Goal: Transaction & Acquisition: Purchase product/service

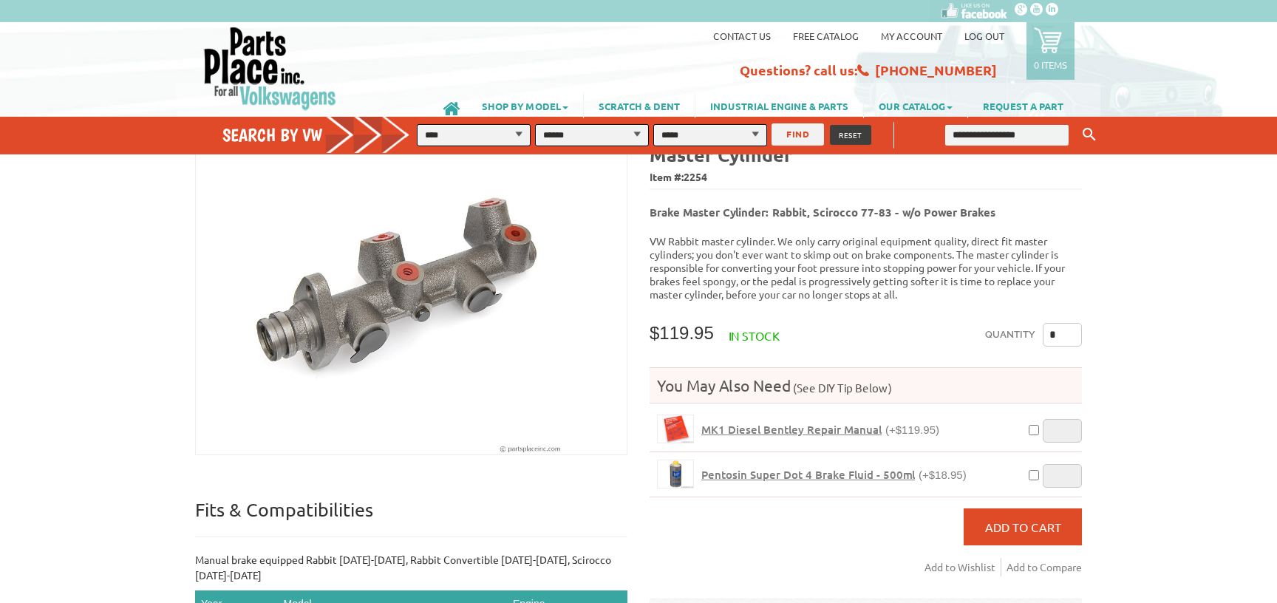
scroll to position [80, 0]
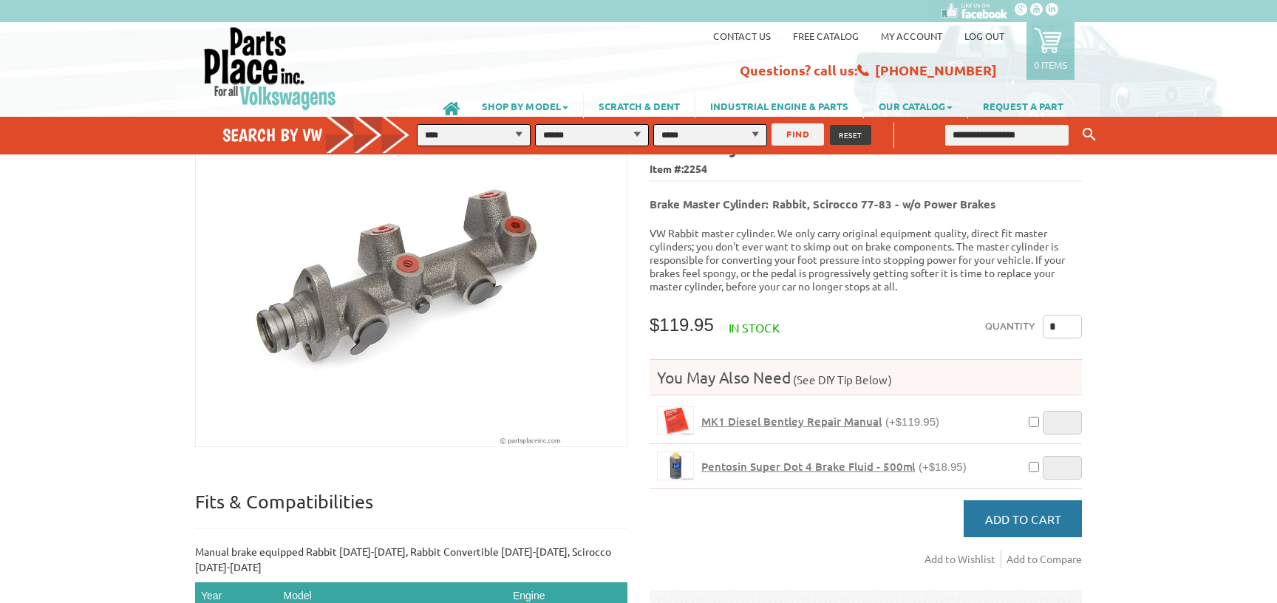
click at [1023, 509] on button "Add to Cart" at bounding box center [1023, 518] width 118 height 37
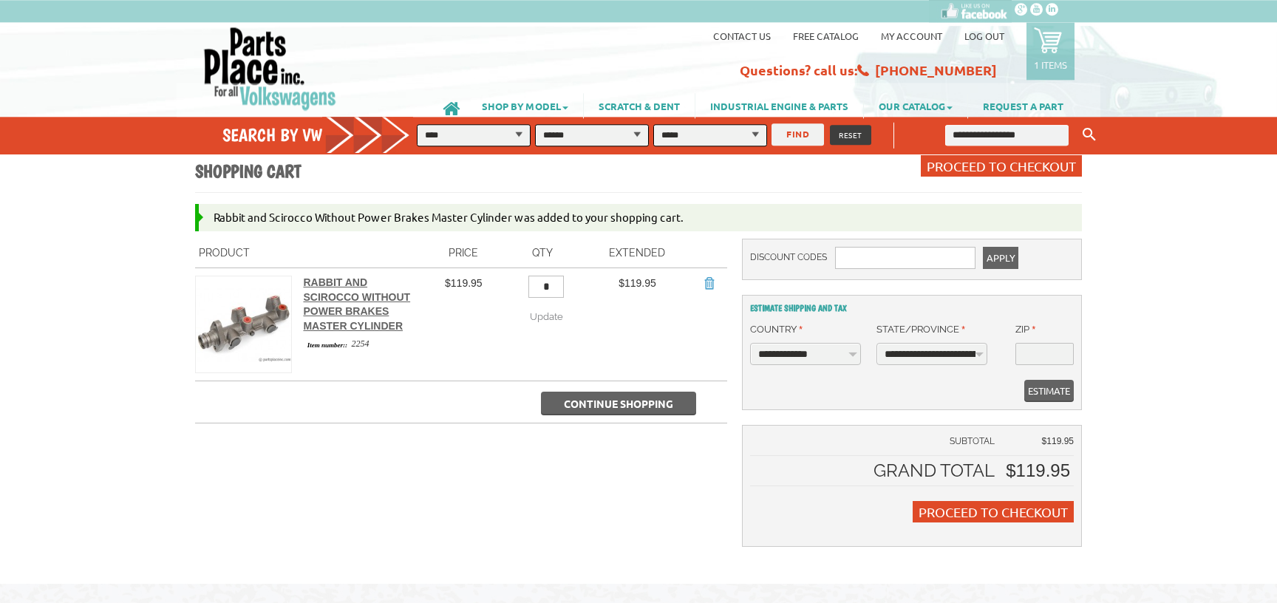
scroll to position [80, 0]
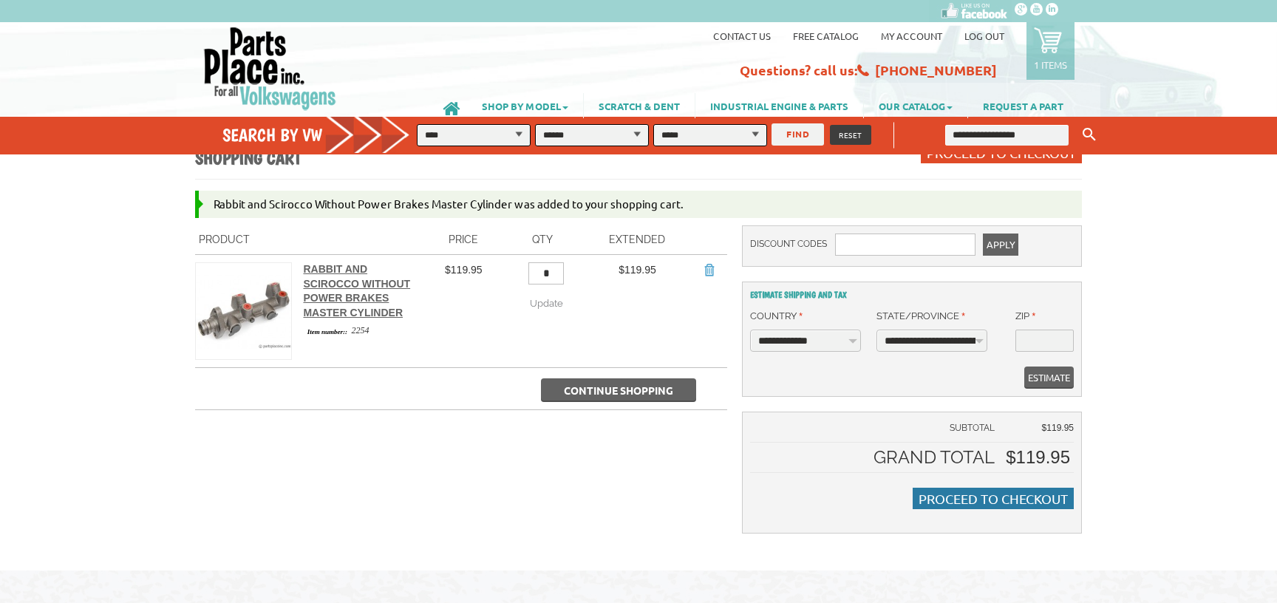
click at [965, 500] on span "Proceed to Checkout" at bounding box center [993, 499] width 149 height 16
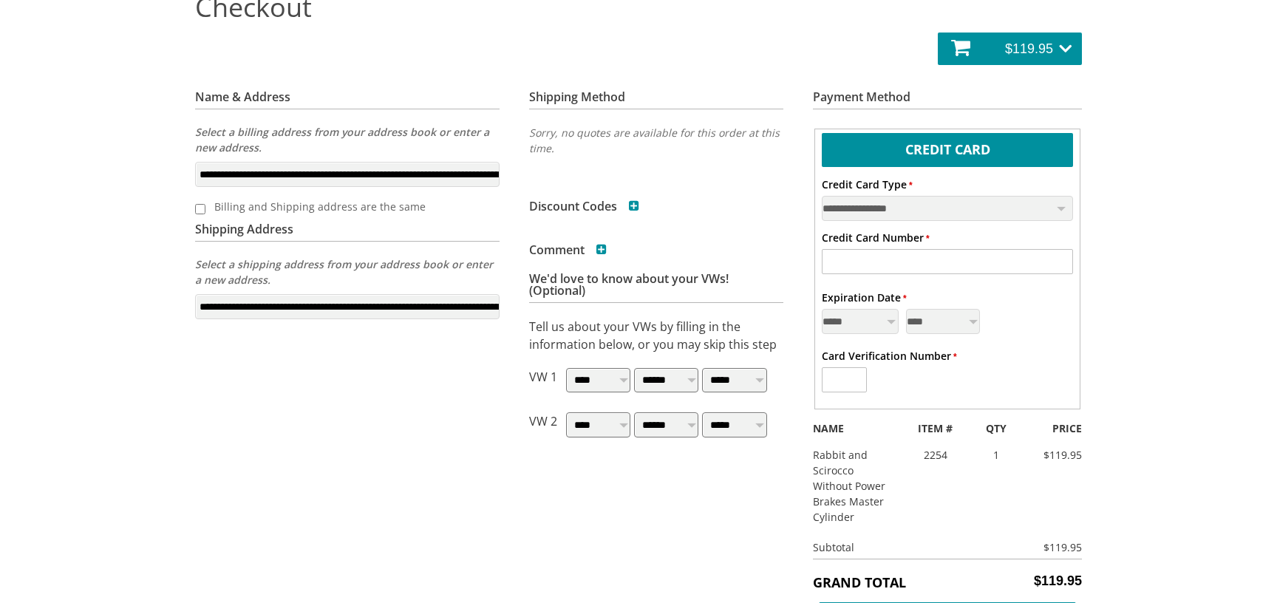
scroll to position [239, 0]
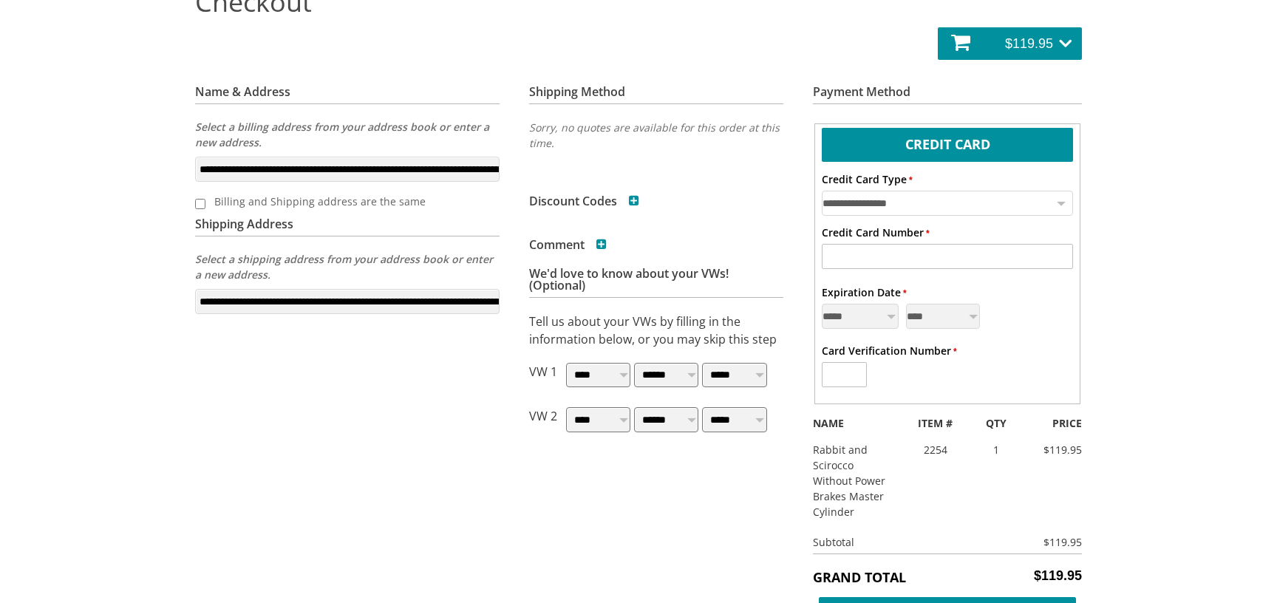
click at [822, 191] on select "**********" at bounding box center [948, 203] width 252 height 25
select select "**"
click option "**********" at bounding box center [0, 0] width 0 height 0
click at [929, 256] on input "* Credit Card Number" at bounding box center [948, 256] width 252 height 25
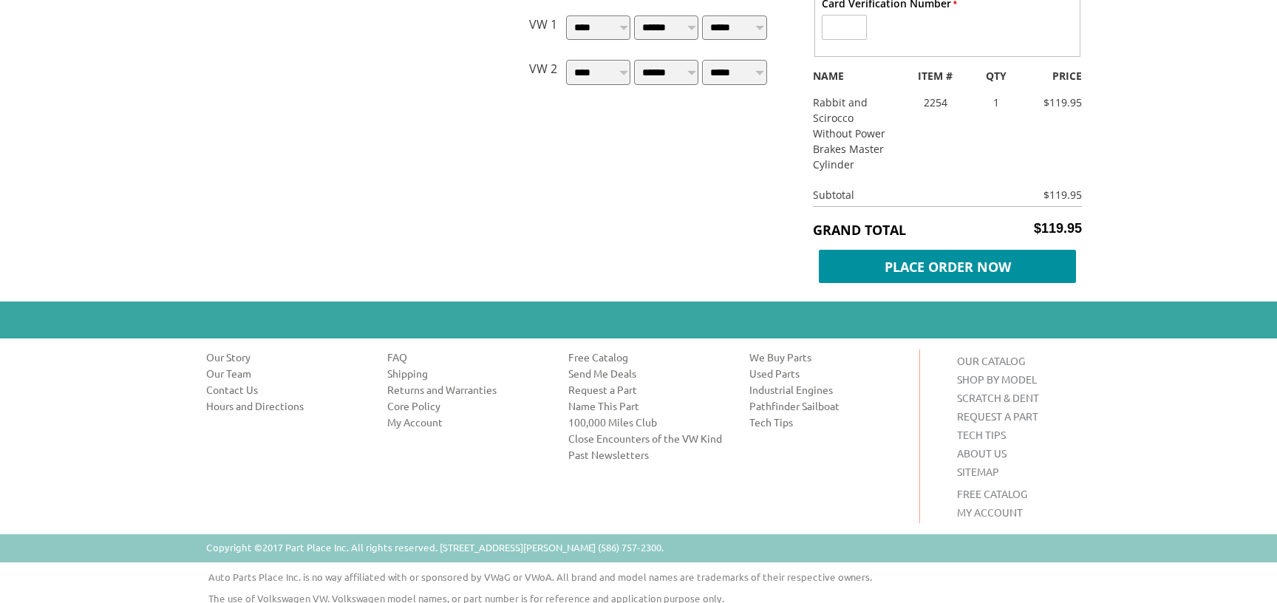
scroll to position [625, 0]
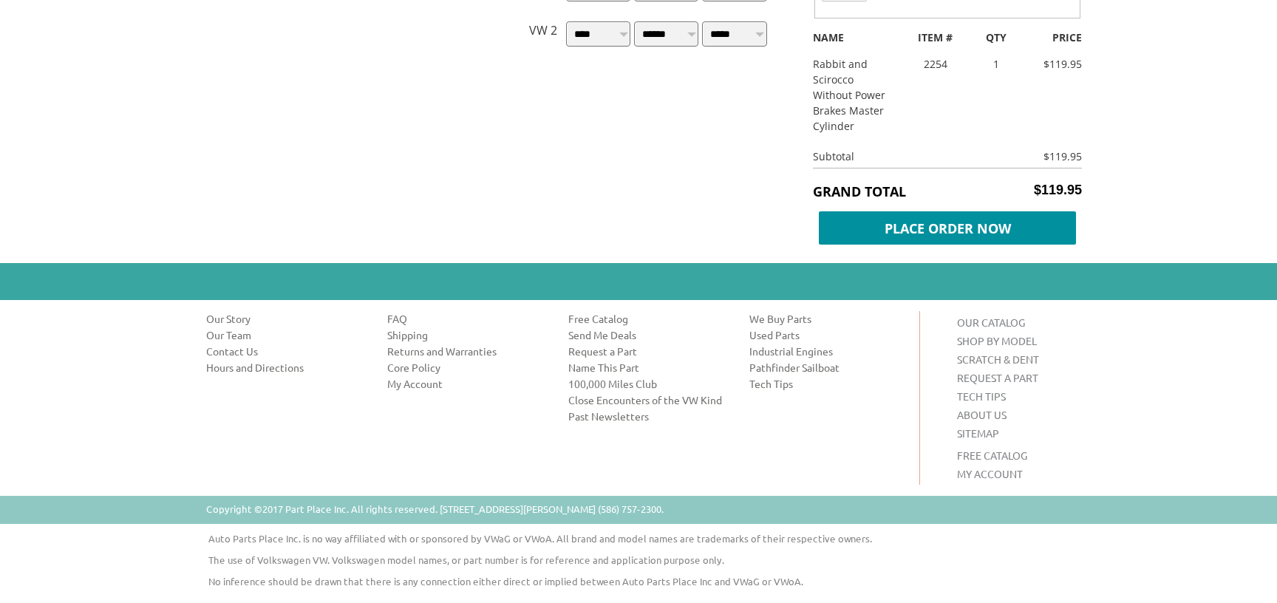
click at [992, 473] on link "MY ACCOUNT" at bounding box center [990, 473] width 66 height 13
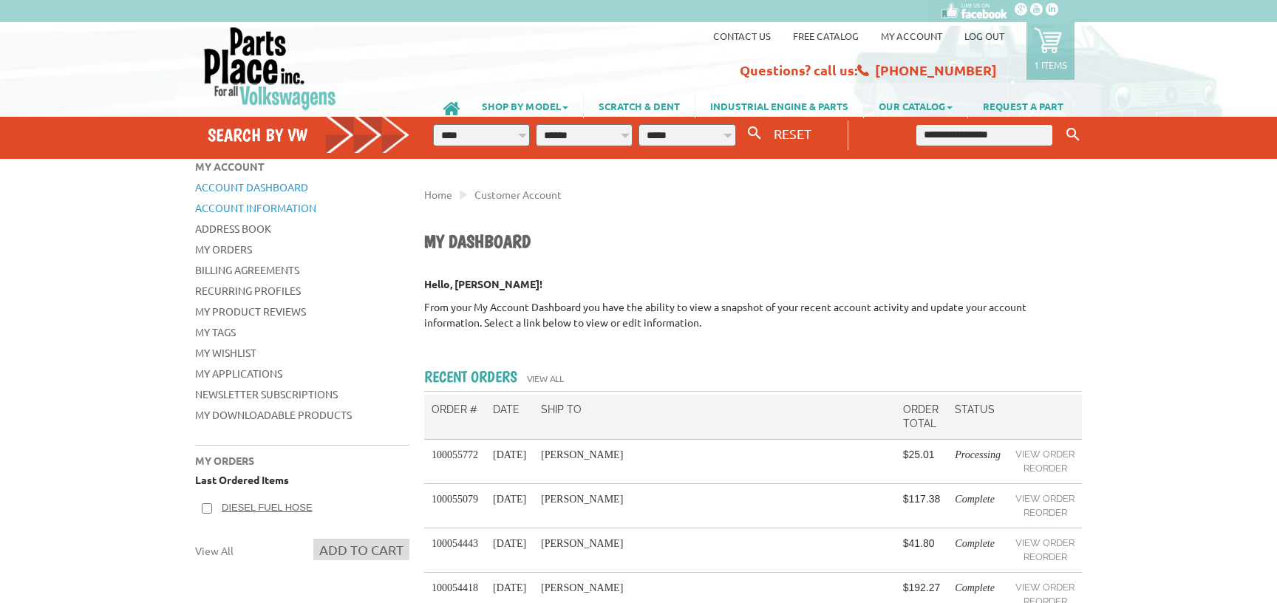
click at [277, 205] on link "Account Information" at bounding box center [255, 207] width 121 height 13
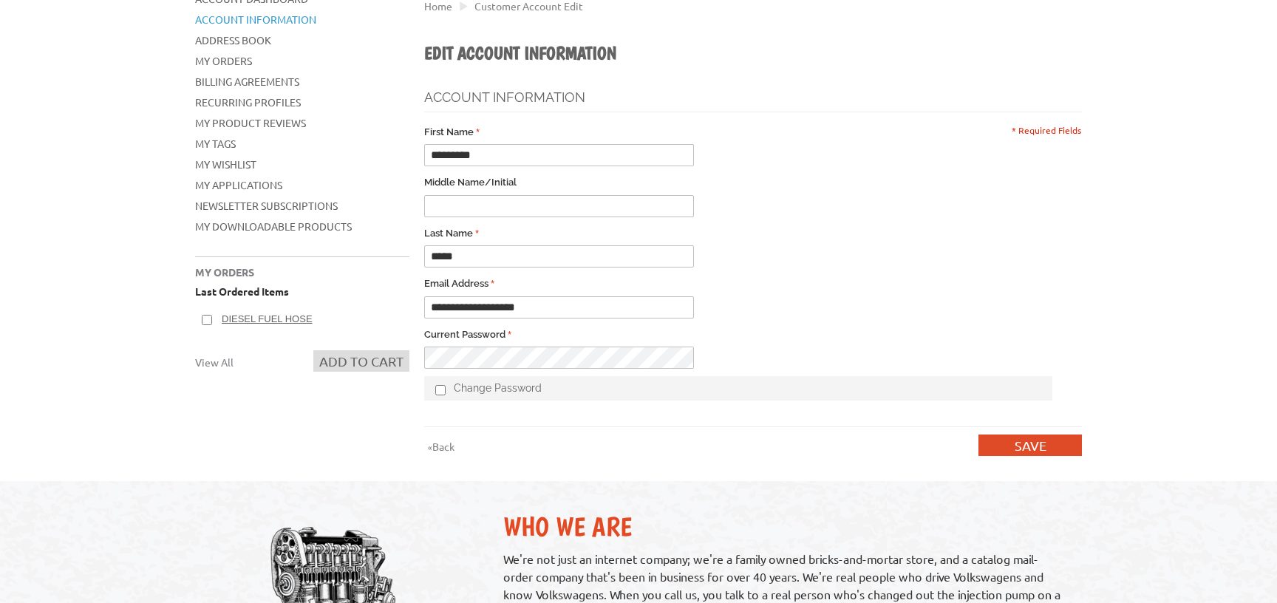
scroll to position [160, 0]
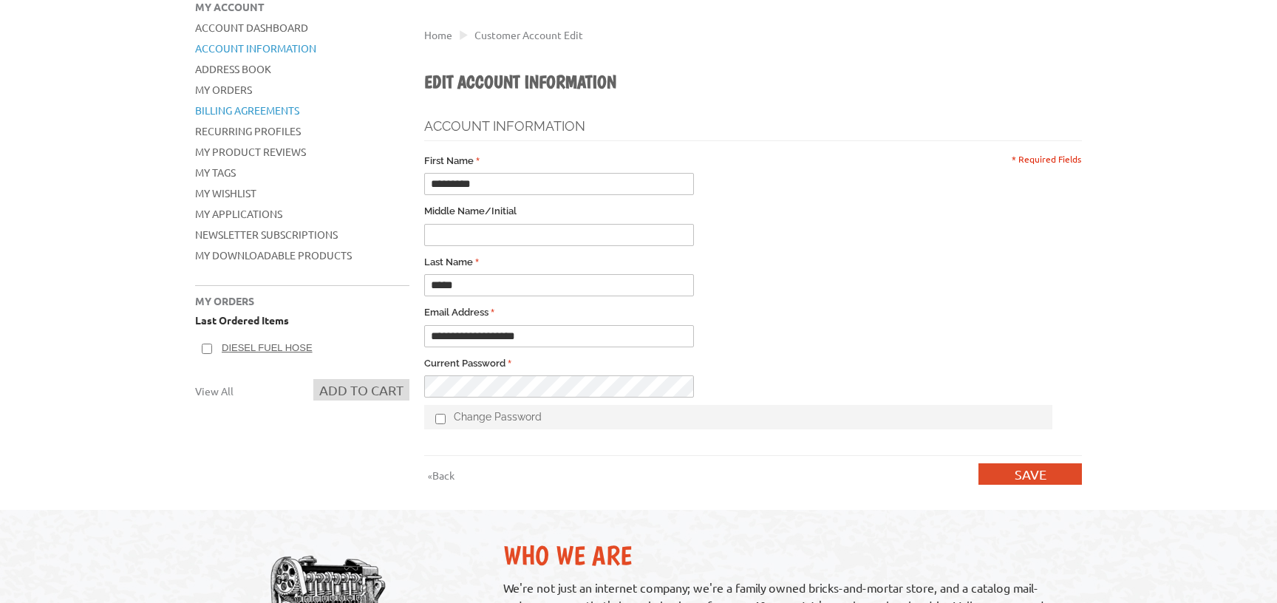
click at [263, 109] on link "Billing Agreements" at bounding box center [247, 109] width 104 height 13
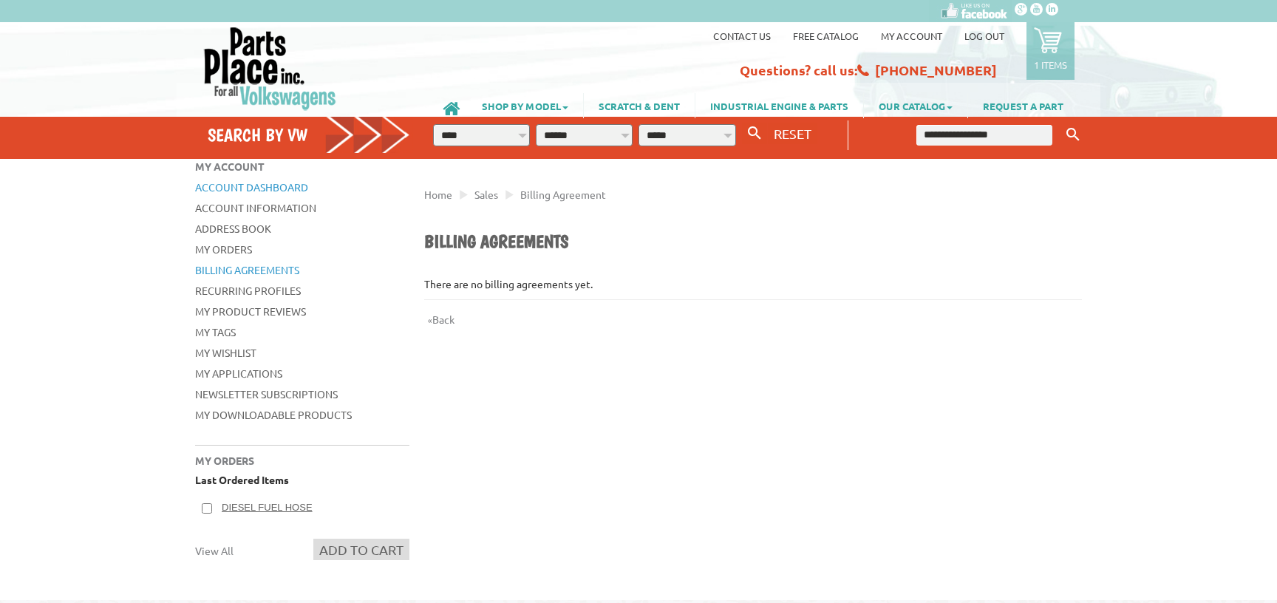
click at [276, 189] on link "Account Dashboard" at bounding box center [251, 186] width 113 height 13
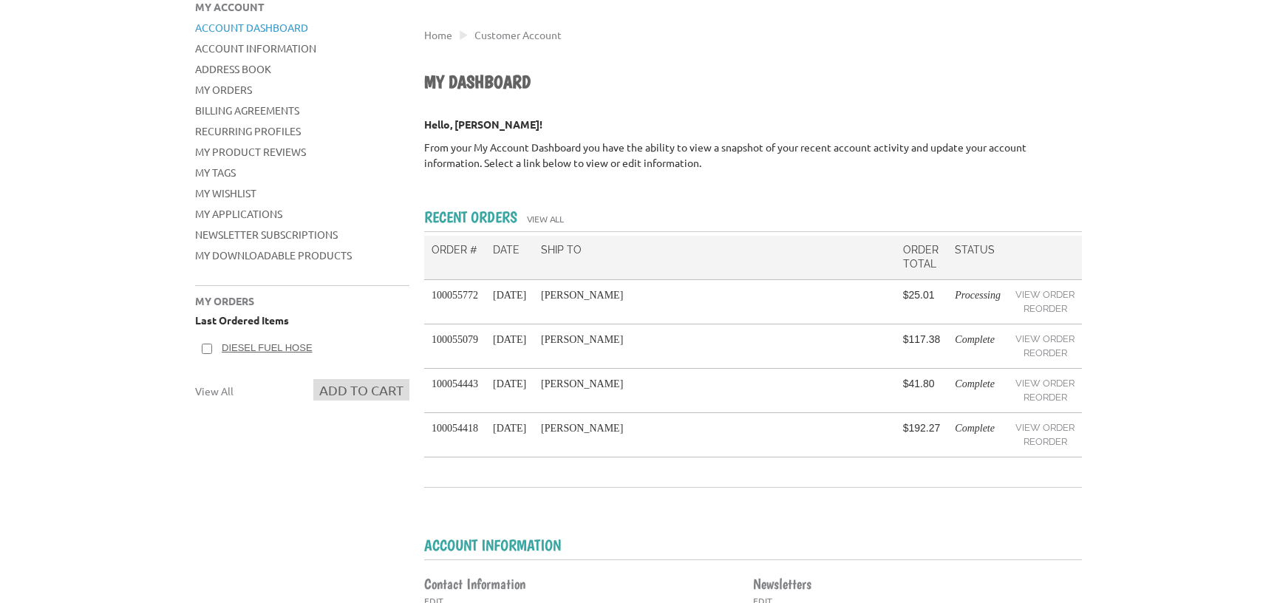
scroll to position [160, 0]
click at [242, 50] on link "Account Information" at bounding box center [255, 47] width 121 height 13
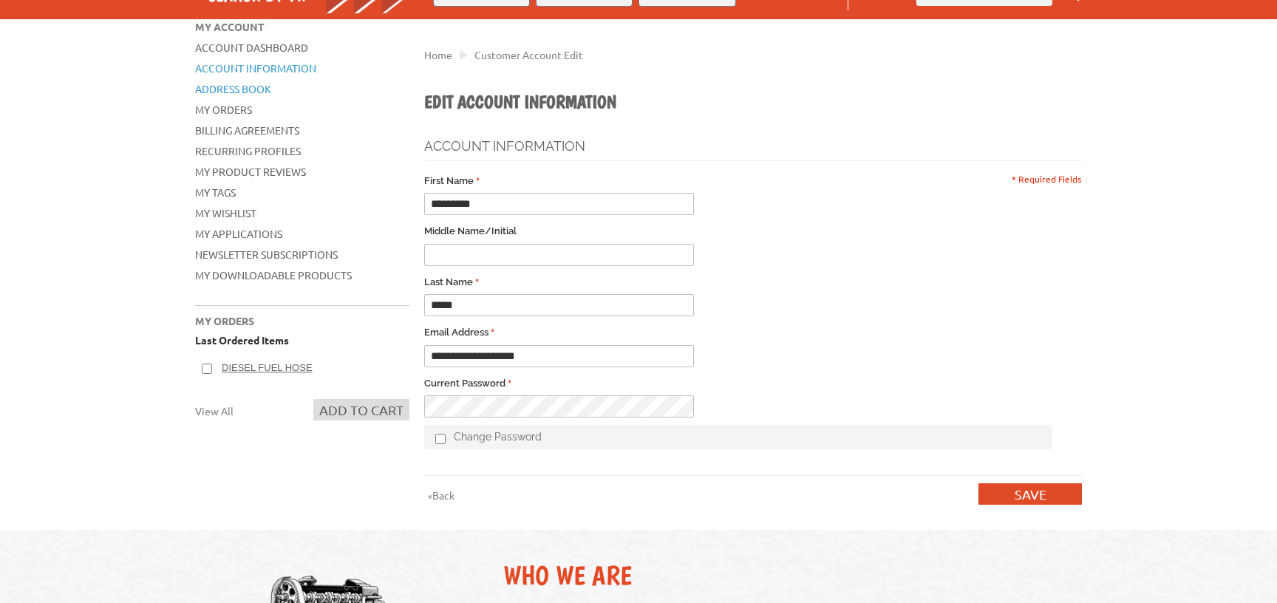
scroll to position [80, 0]
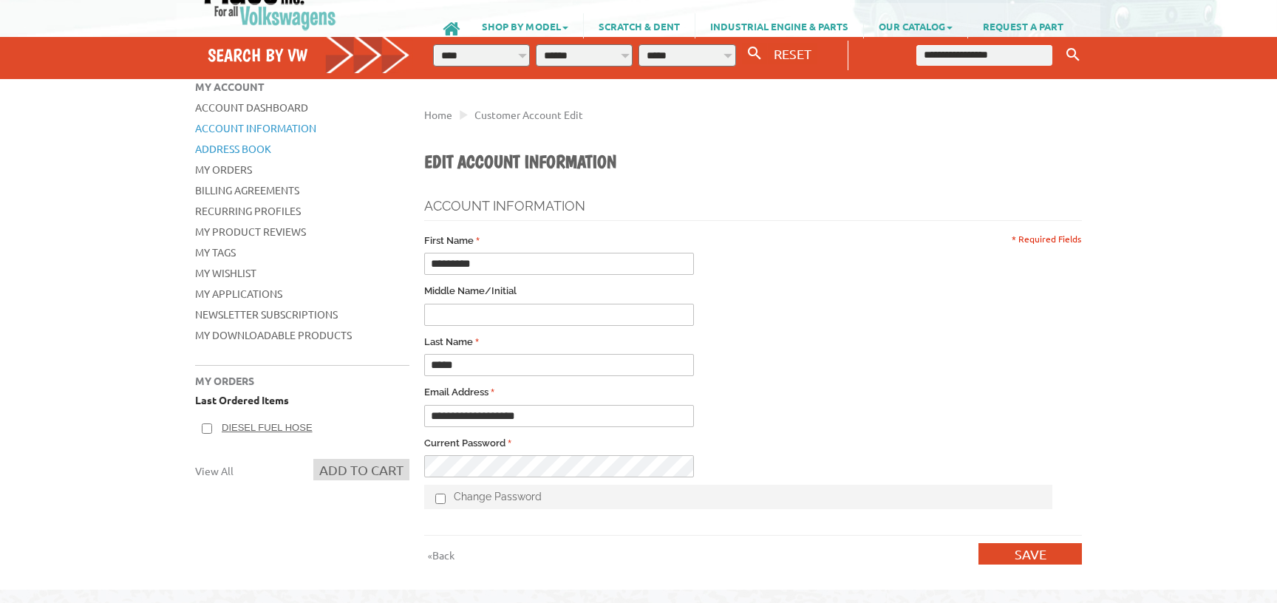
click at [236, 152] on link "Address Book" at bounding box center [233, 148] width 76 height 13
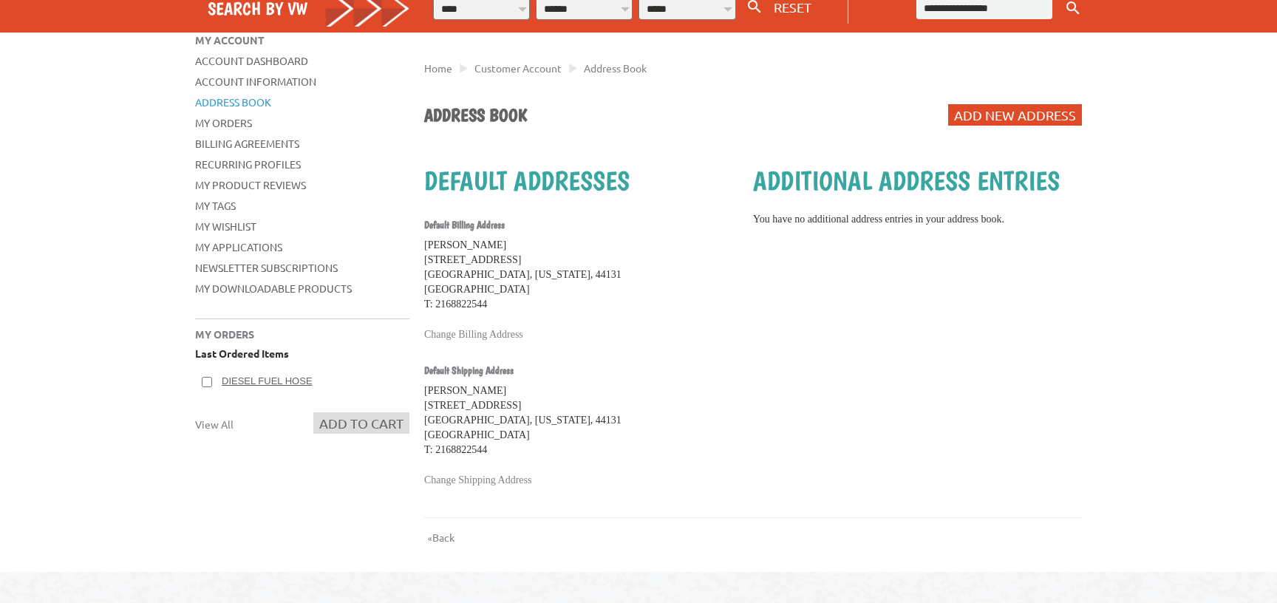
scroll to position [80, 0]
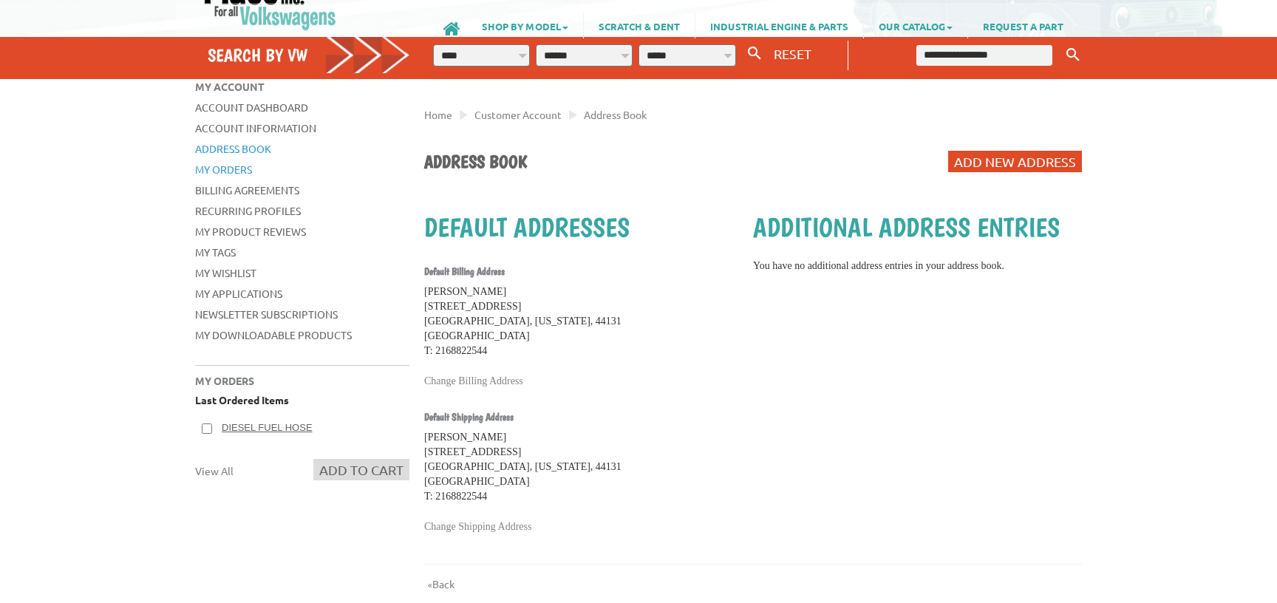
click at [236, 169] on link "My Orders" at bounding box center [223, 169] width 57 height 13
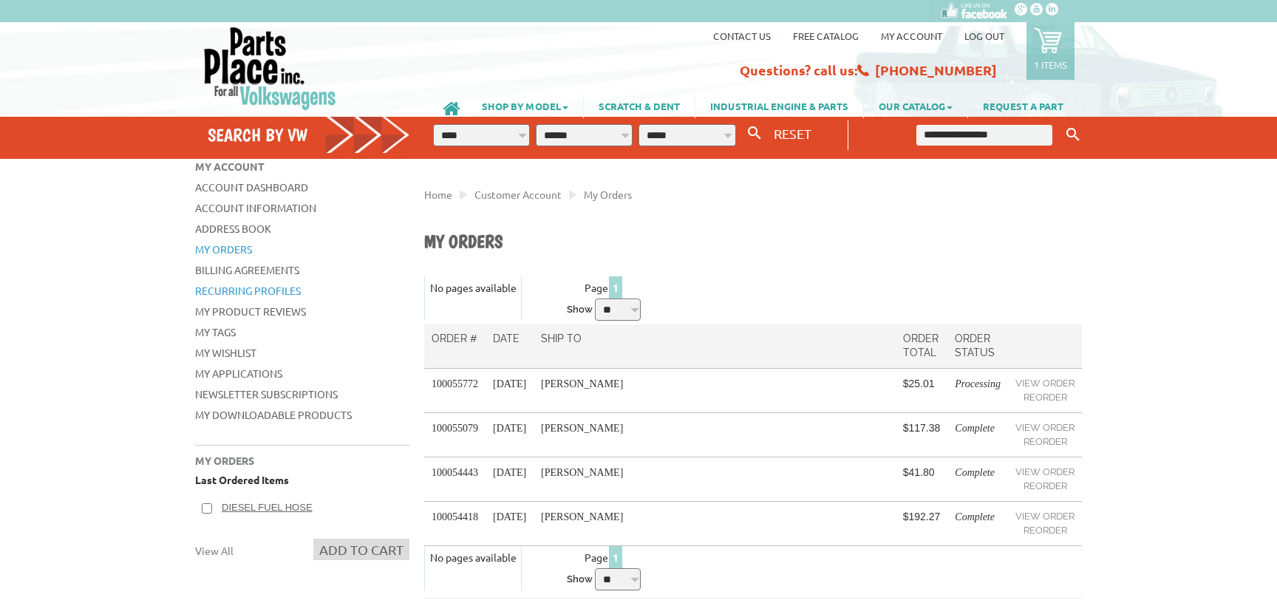
click at [283, 290] on link "Recurring Profiles" at bounding box center [248, 290] width 106 height 13
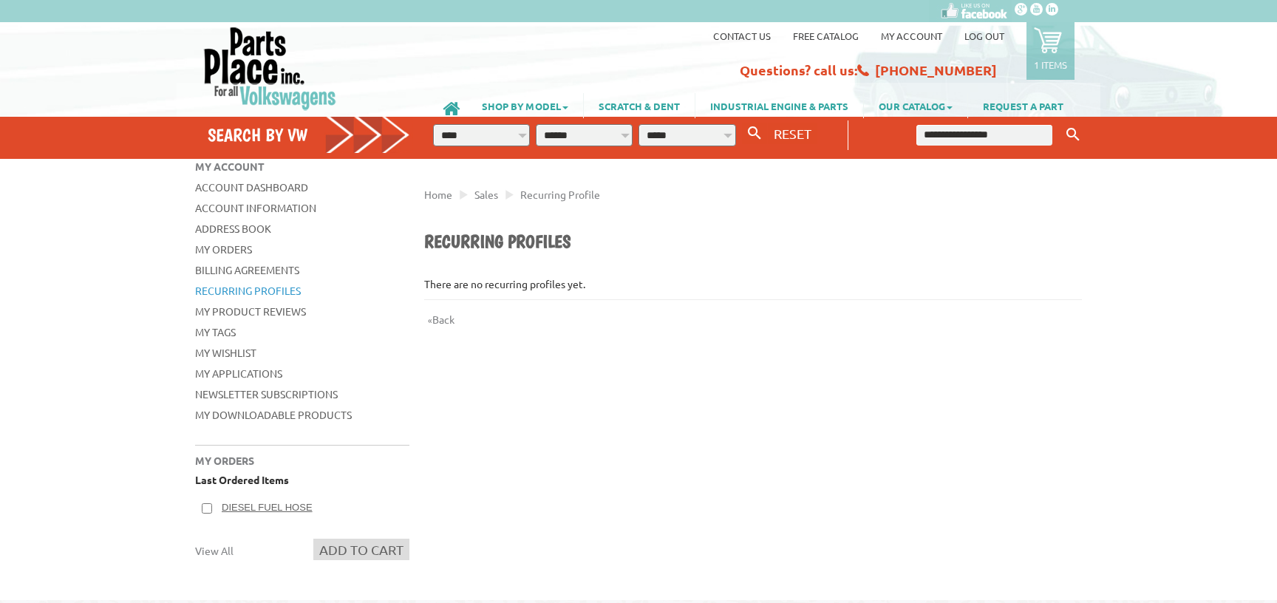
scroll to position [80, 0]
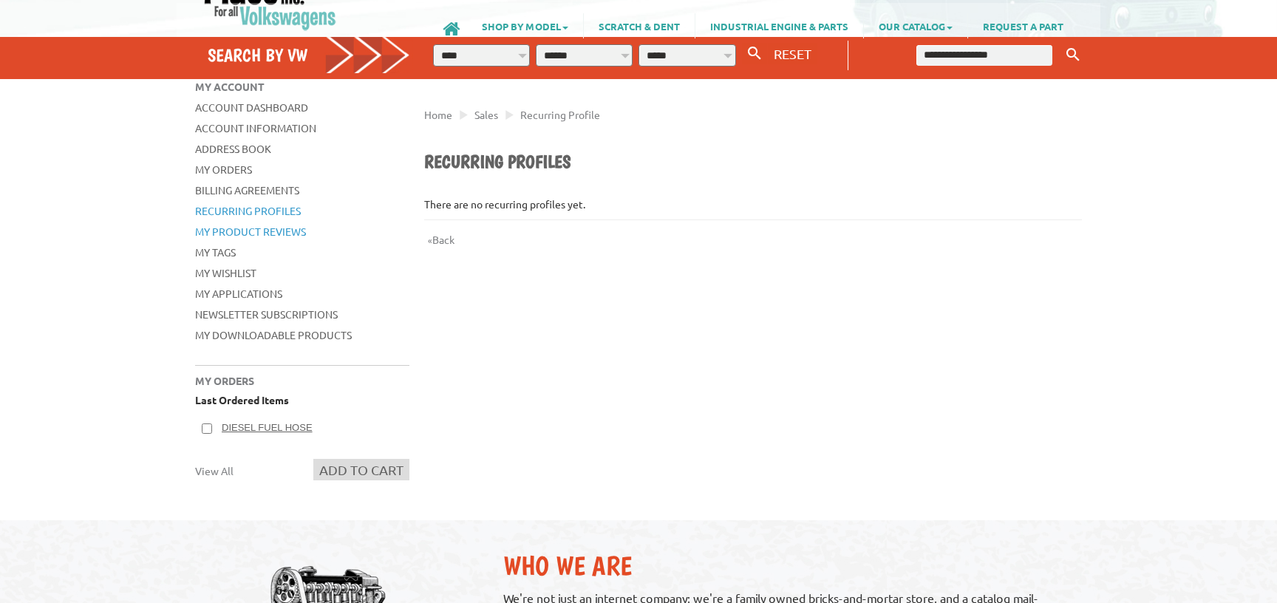
click at [253, 229] on link "My Product Reviews" at bounding box center [250, 231] width 111 height 13
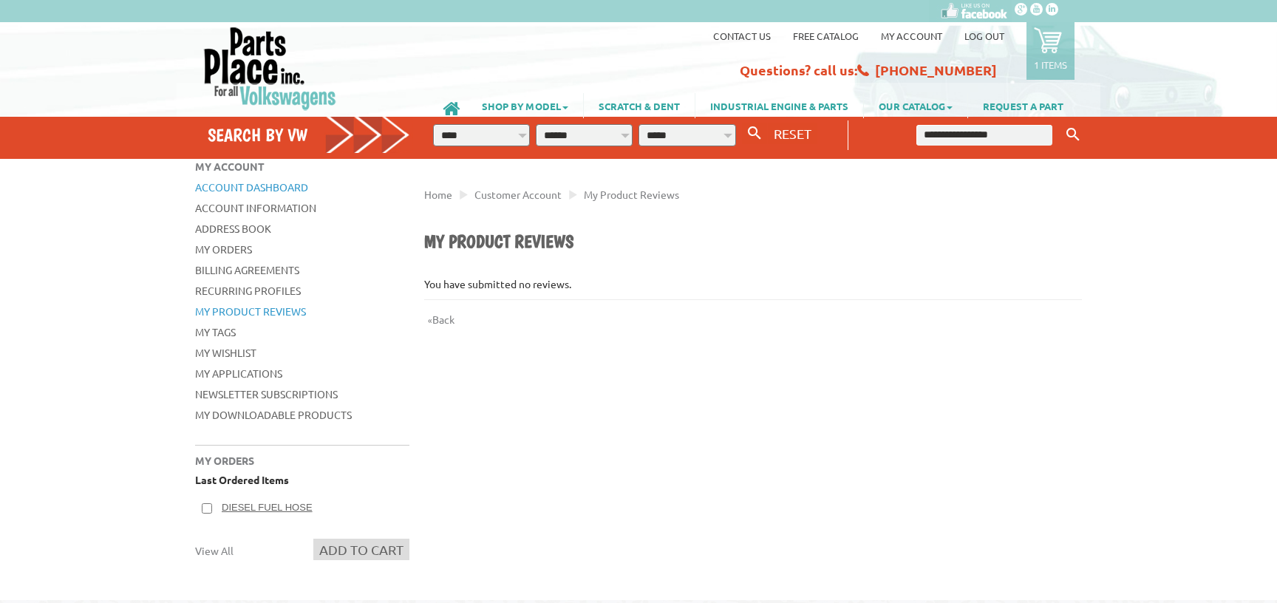
click at [233, 190] on link "Account Dashboard" at bounding box center [251, 186] width 113 height 13
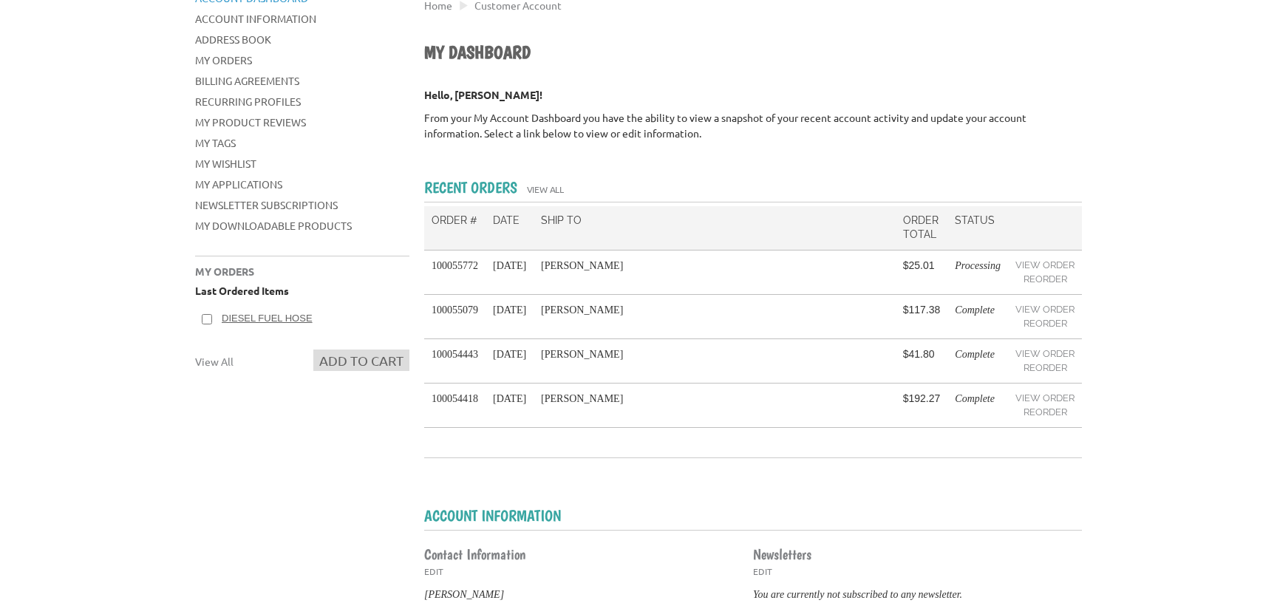
scroll to position [160, 0]
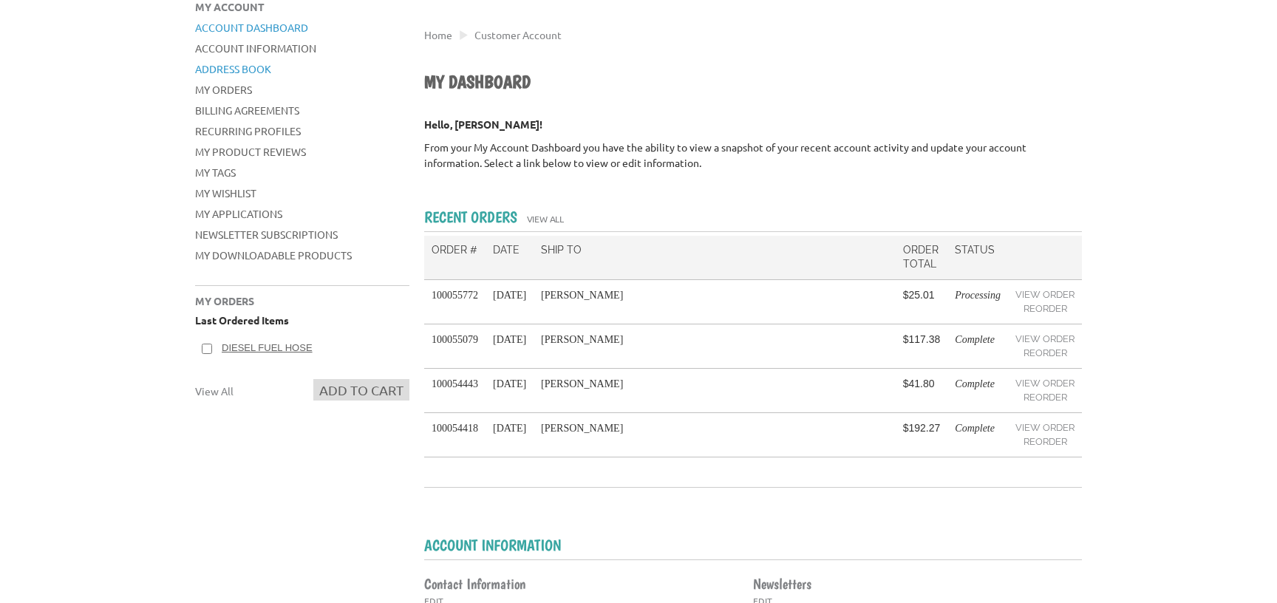
click at [221, 64] on link "Address Book" at bounding box center [233, 68] width 76 height 13
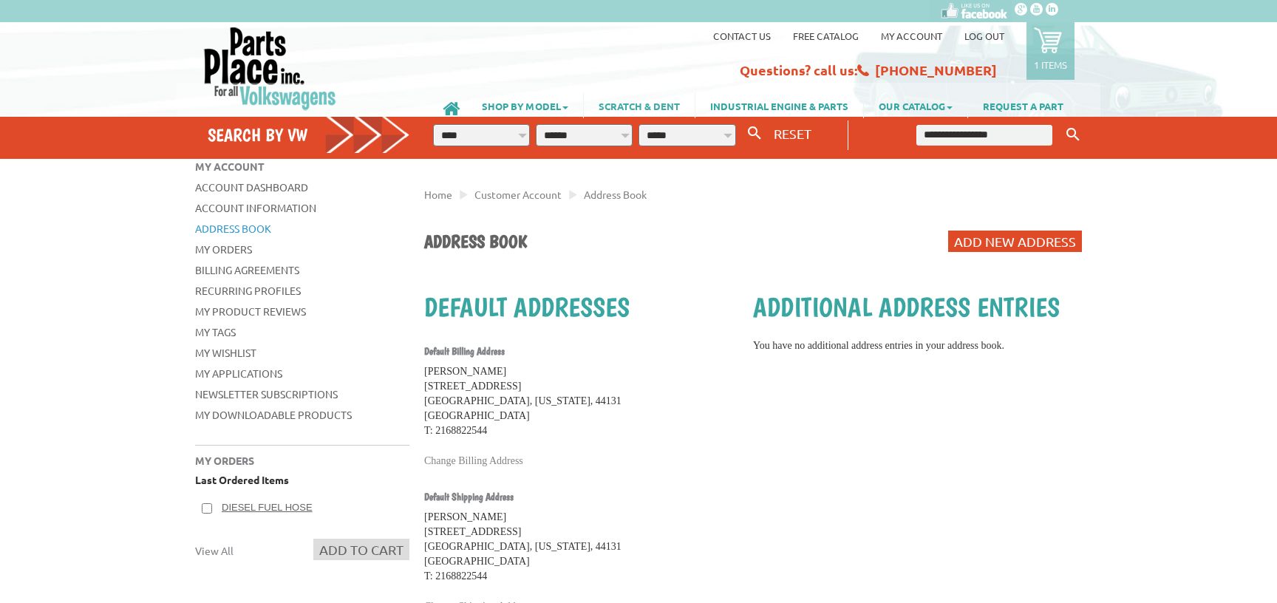
click at [649, 108] on link "SCRATCH & DENT" at bounding box center [639, 105] width 111 height 25
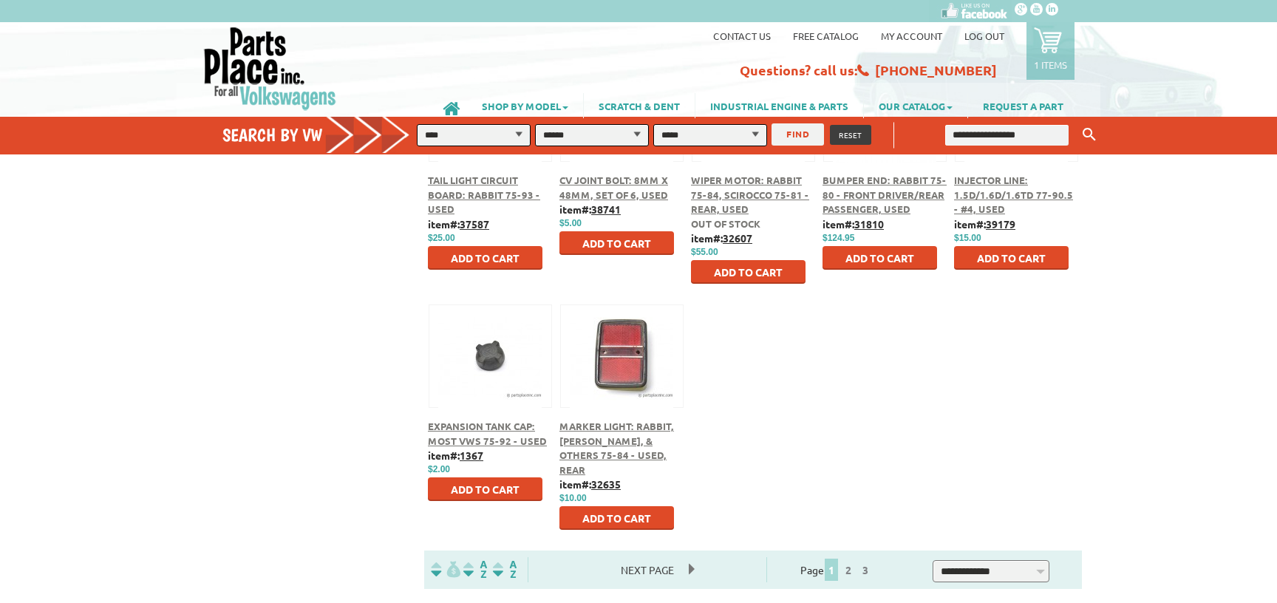
scroll to position [958, 0]
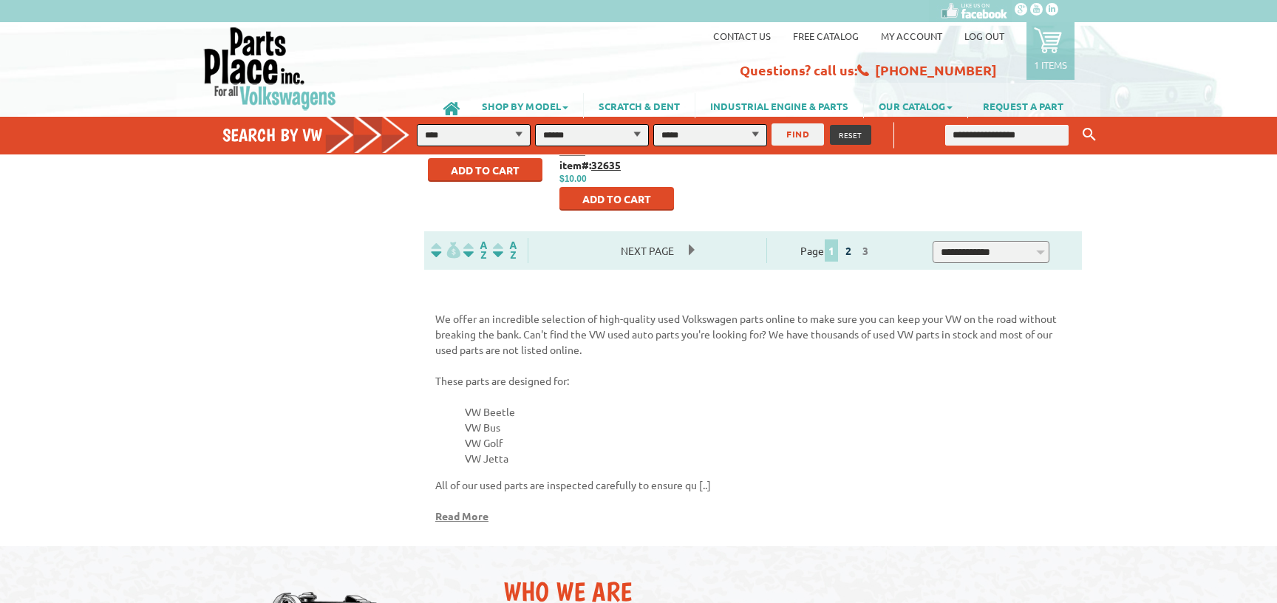
click at [855, 250] on link "2" at bounding box center [848, 250] width 13 height 13
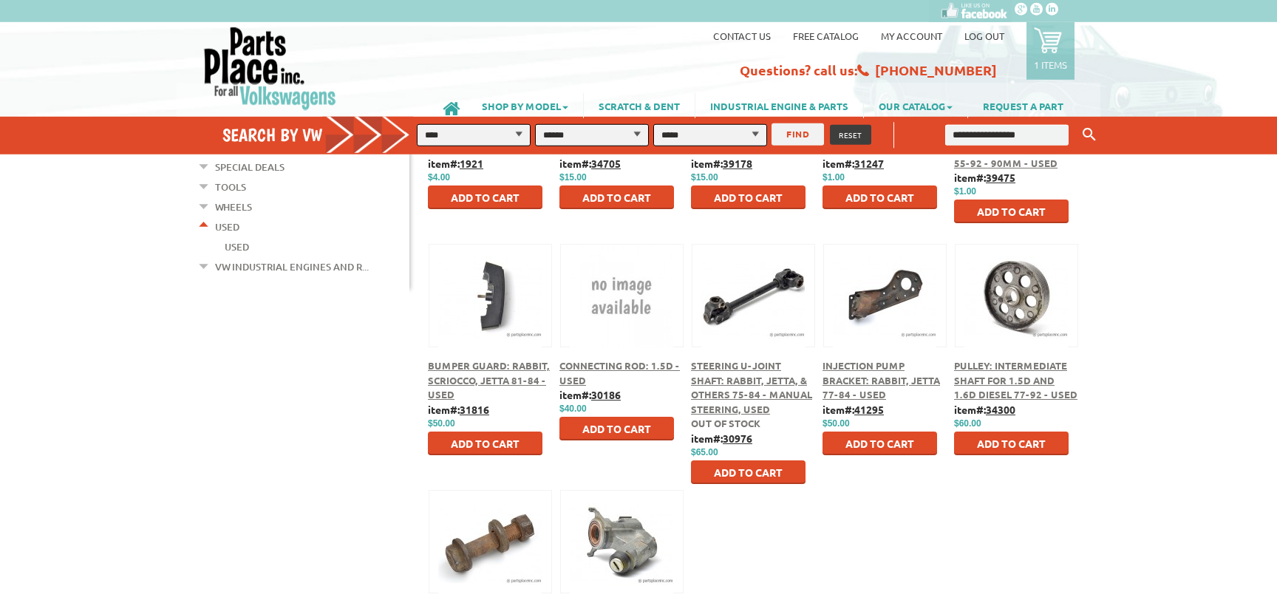
scroll to position [718, 0]
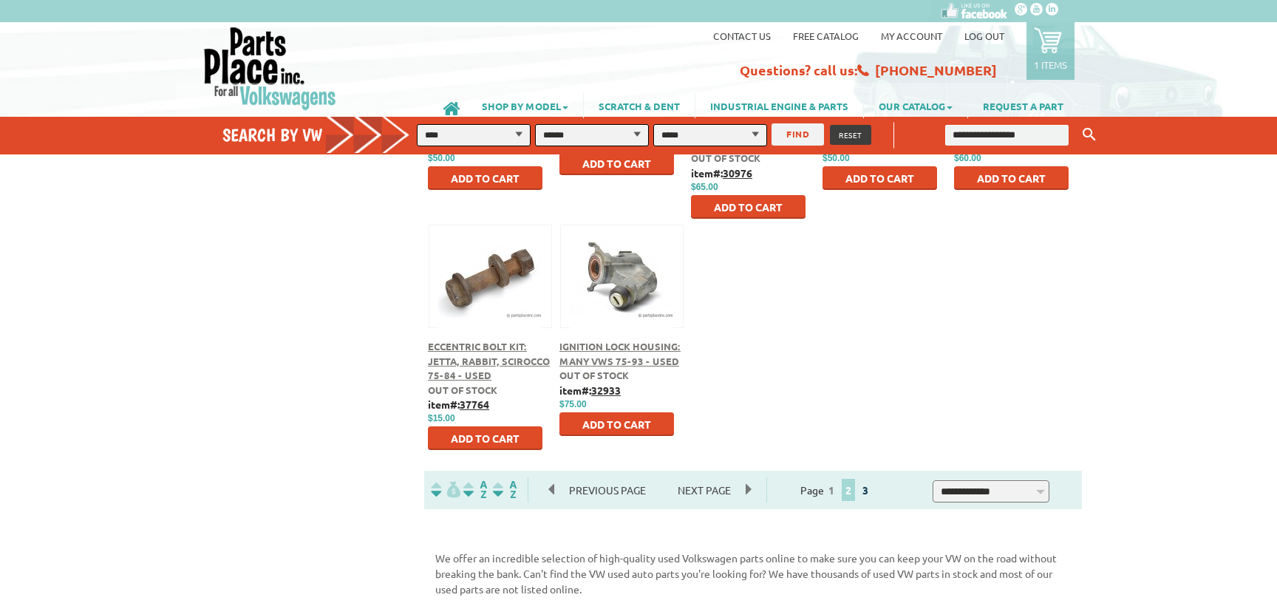
click at [872, 488] on link "3" at bounding box center [865, 489] width 13 height 13
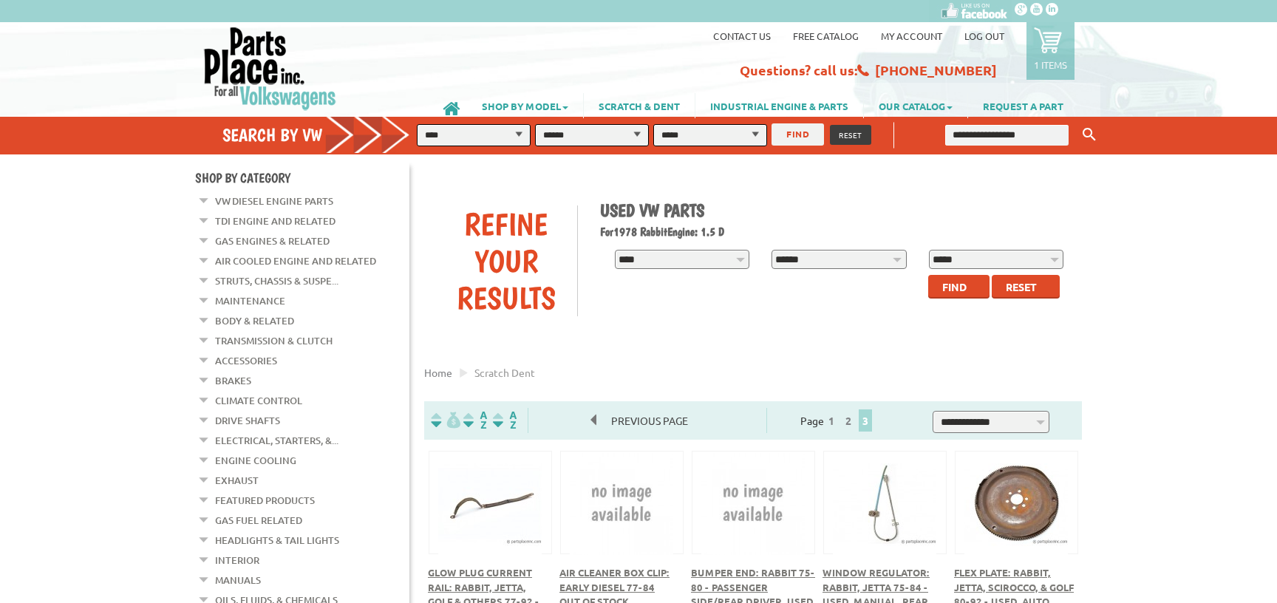
click at [1070, 53] on link "1 items" at bounding box center [1050, 51] width 48 height 58
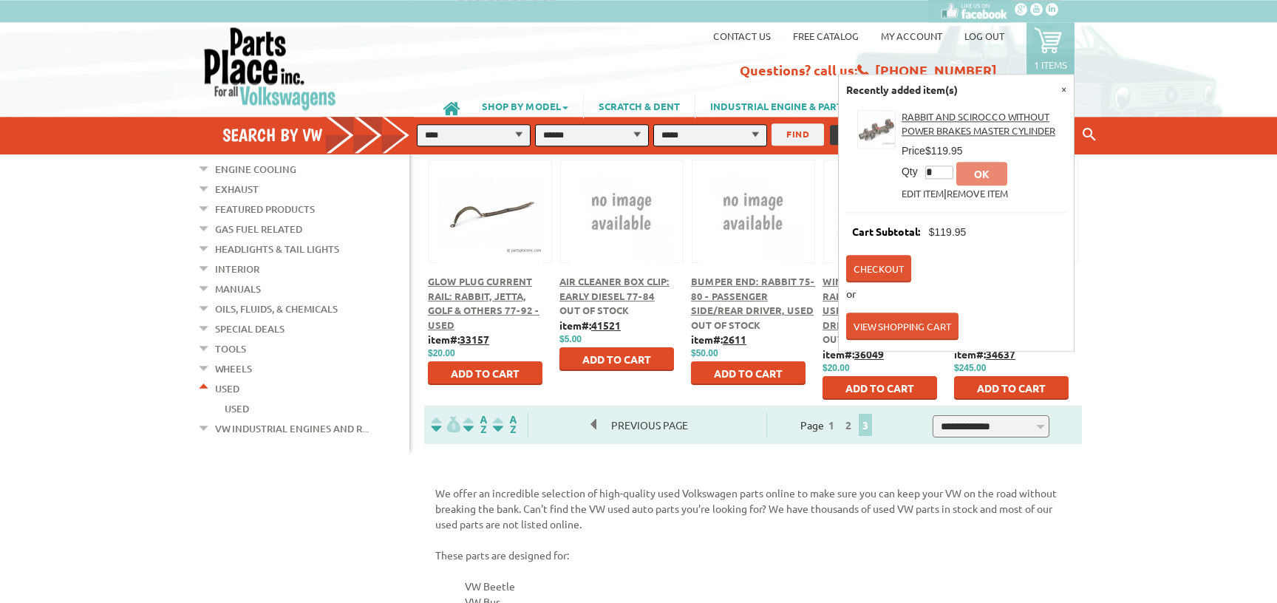
scroll to position [319, 0]
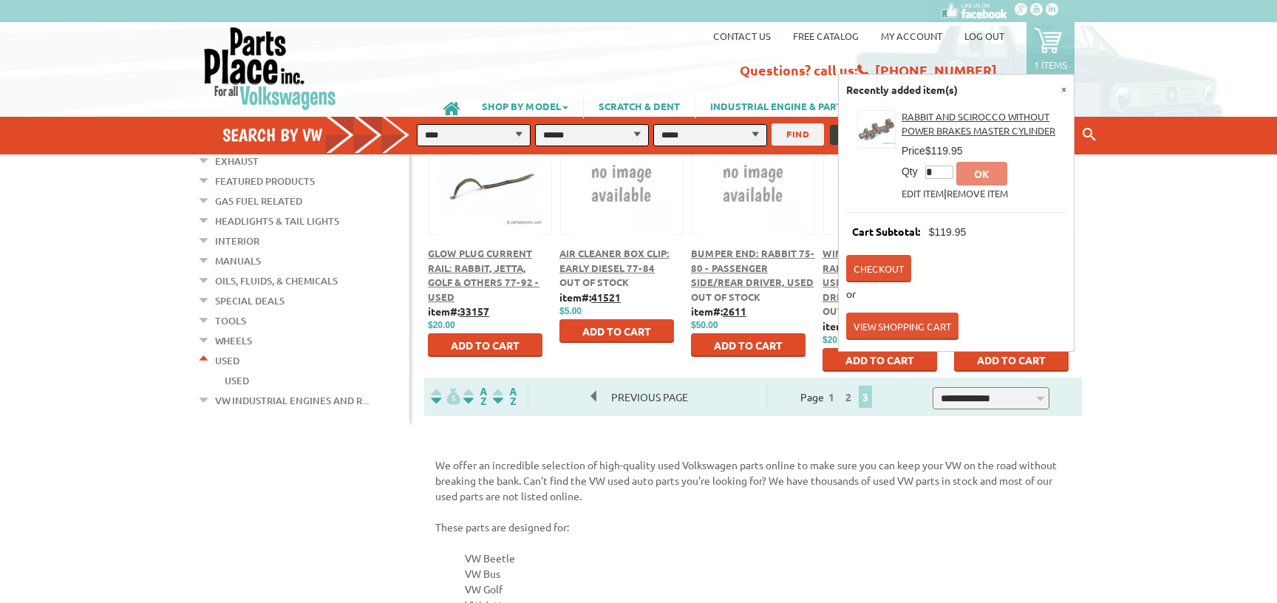
click at [1137, 78] on div "Contact us Free Catalog My Account Log out 1 items Recently added item(s) × Rab…" at bounding box center [638, 66] width 1277 height 89
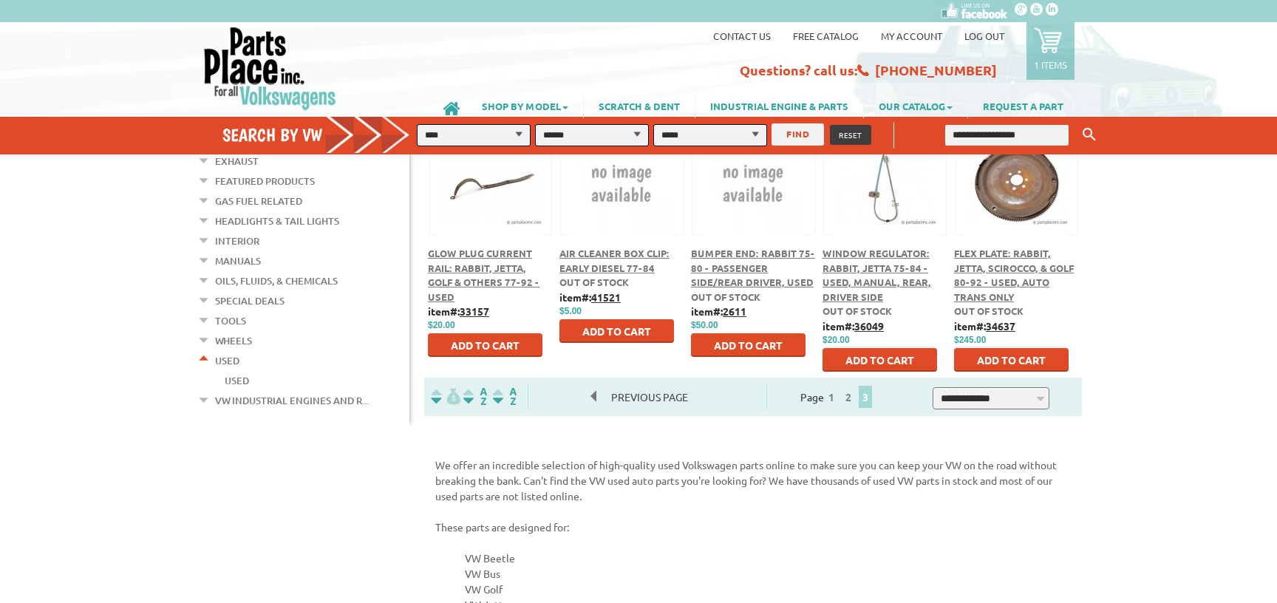
click at [289, 391] on link "VW Industrial Engines and R..." at bounding box center [292, 400] width 154 height 19
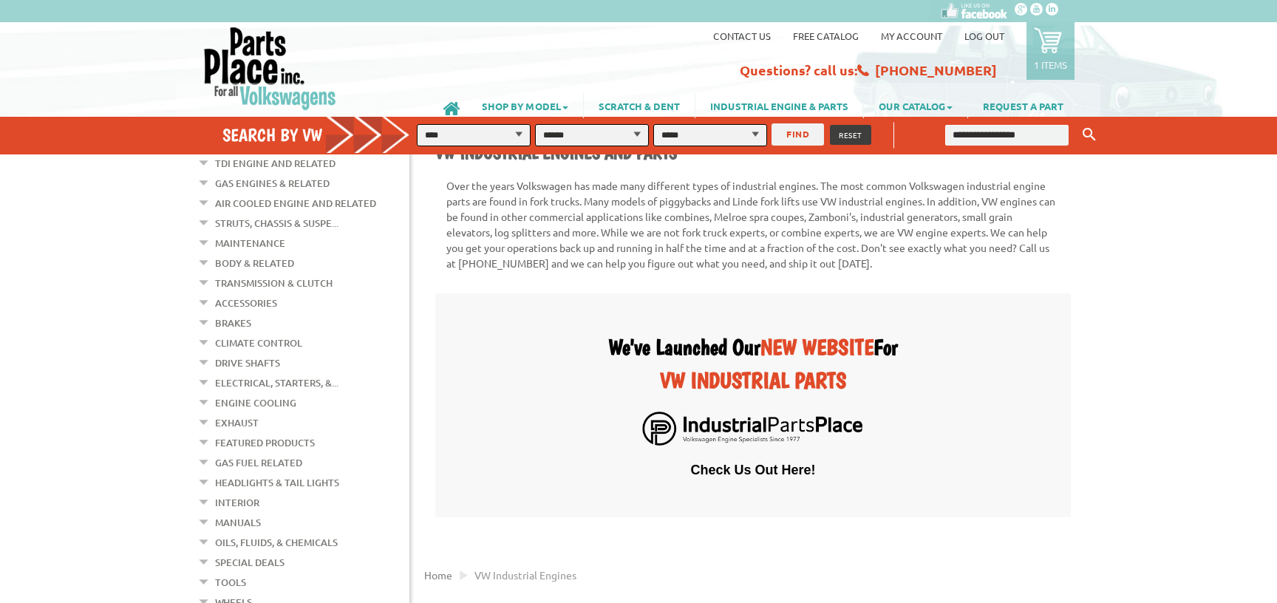
scroll to position [80, 0]
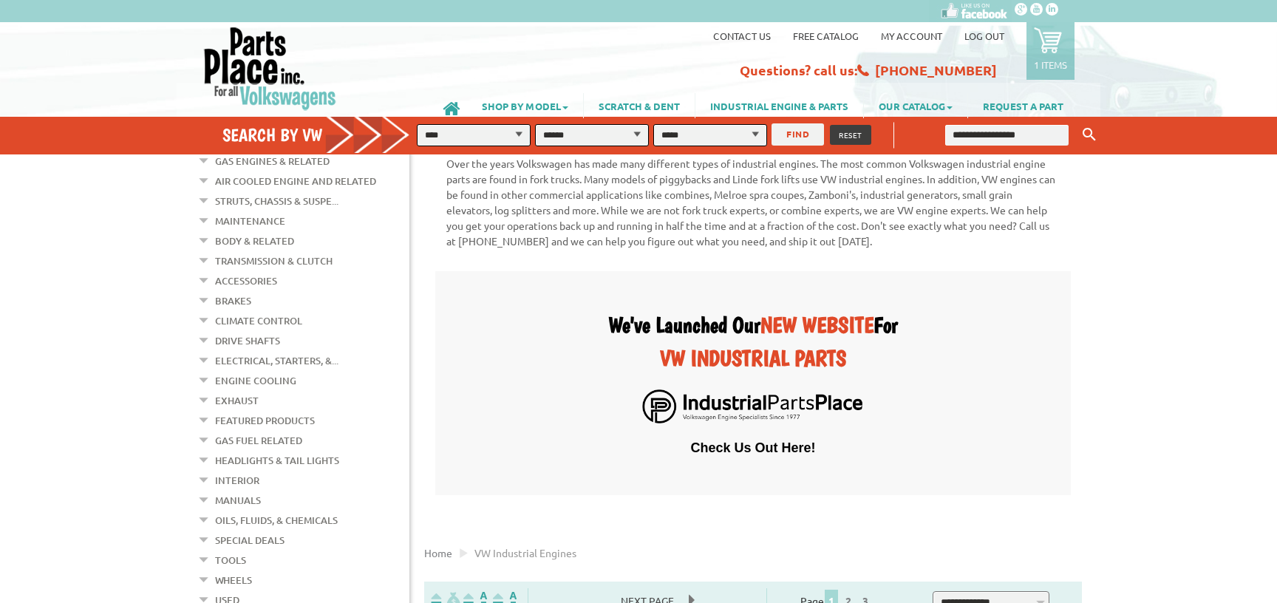
click at [792, 404] on span "Check Us Out Here!" at bounding box center [752, 429] width 125 height 52
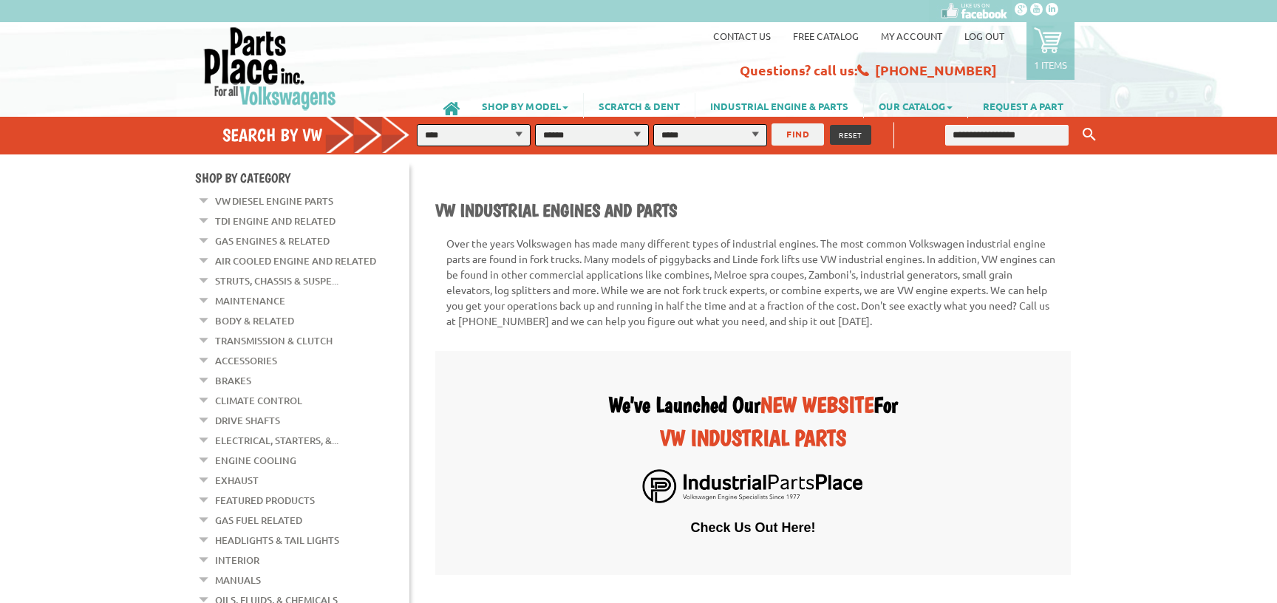
click at [236, 217] on link "TDI Engine and Related" at bounding box center [275, 220] width 120 height 19
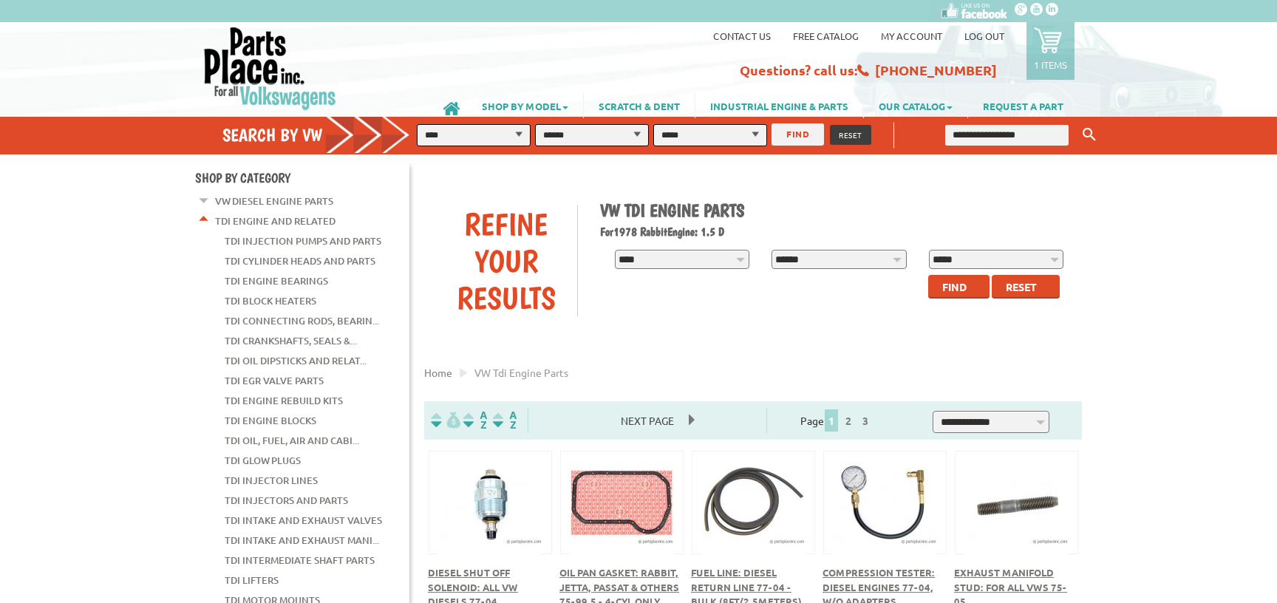
click at [200, 218] on em at bounding box center [204, 218] width 14 height 16
